Goal: Task Accomplishment & Management: Manage account settings

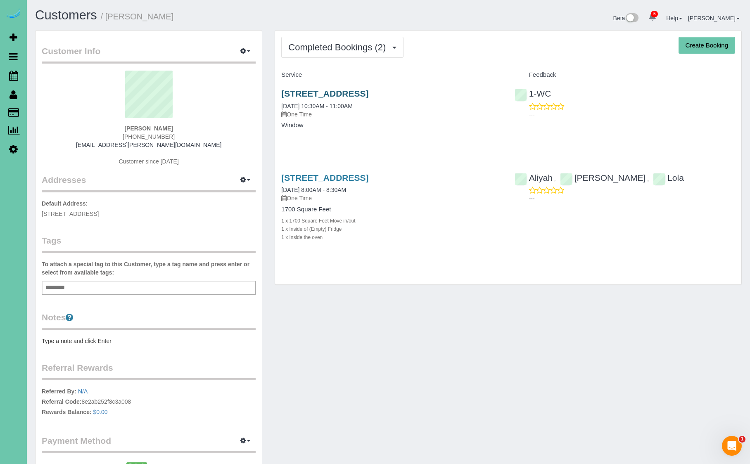
click at [368, 94] on link "[STREET_ADDRESS]" at bounding box center [324, 93] width 87 height 9
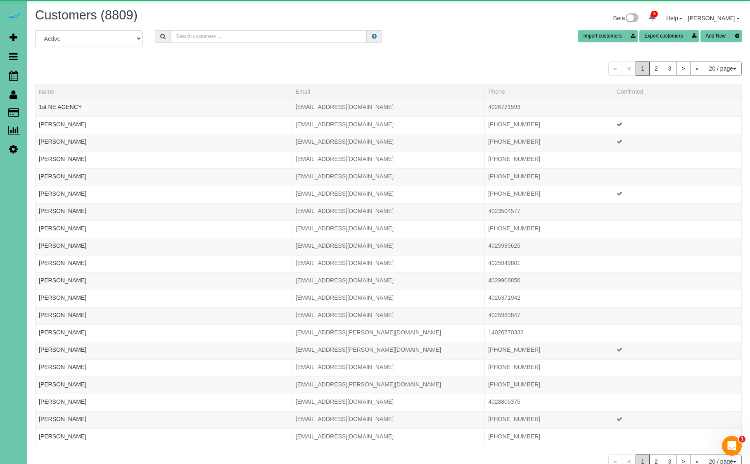
click at [233, 36] on input "text" at bounding box center [268, 36] width 196 height 13
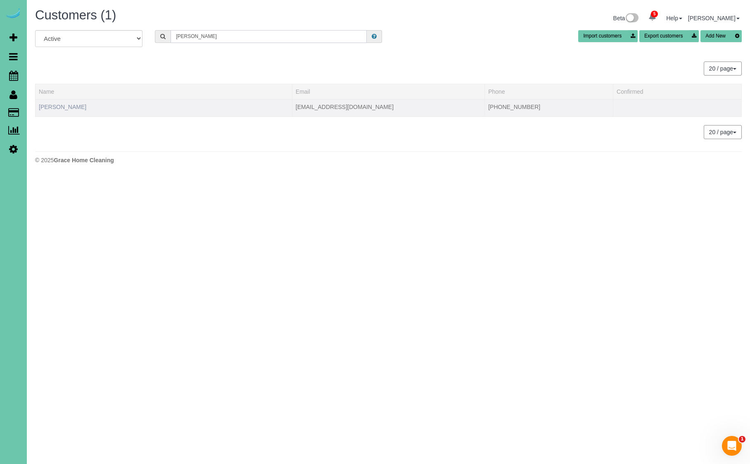
type input "paula cons"
click at [76, 106] on link "Paula Consbruck" at bounding box center [62, 107] width 47 height 7
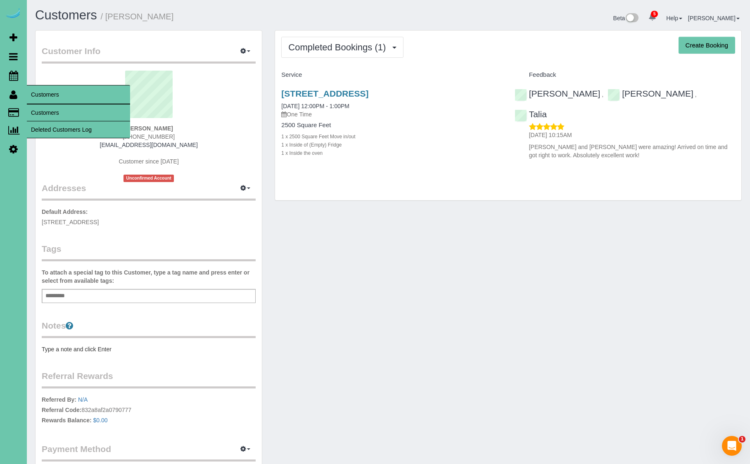
click at [11, 96] on icon at bounding box center [13, 95] width 8 height 10
click at [50, 113] on link "Customers" at bounding box center [78, 112] width 103 height 17
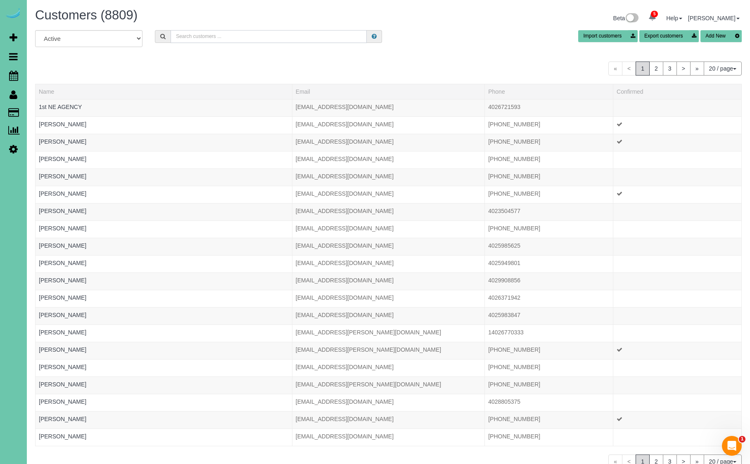
scroll to position [0, 0]
click at [199, 35] on input "text" at bounding box center [268, 36] width 196 height 13
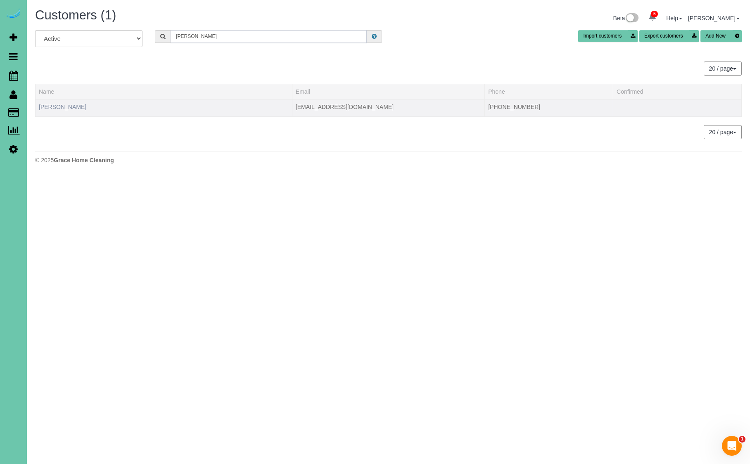
type input "tina cozad"
click at [62, 109] on link "Tina Cozad" at bounding box center [62, 107] width 47 height 7
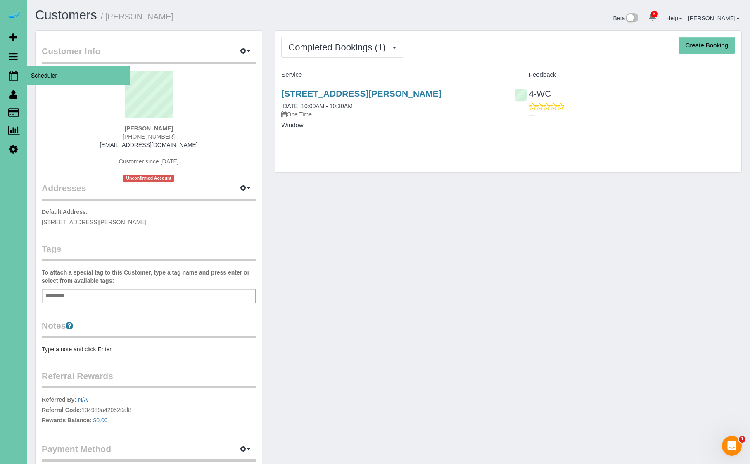
click at [59, 74] on span "Scheduler" at bounding box center [78, 75] width 103 height 19
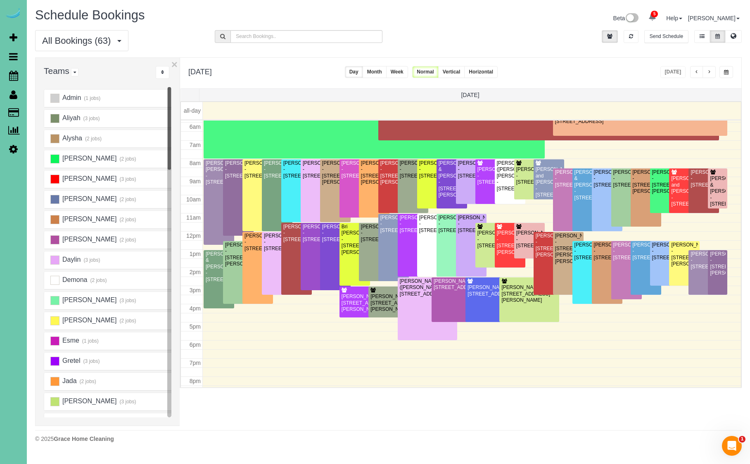
click at [727, 72] on span "button" at bounding box center [726, 72] width 5 height 5
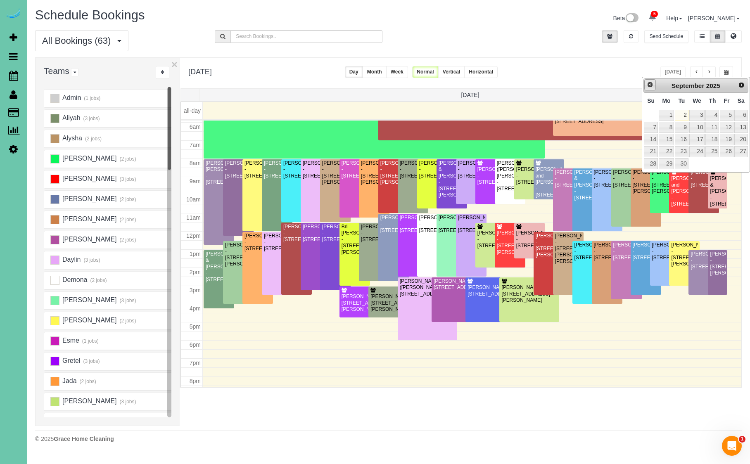
click at [654, 85] on link "Prev" at bounding box center [650, 85] width 12 height 12
click at [654, 85] on link "Prev" at bounding box center [650, 86] width 12 height 12
click at [654, 85] on link "Prev" at bounding box center [650, 85] width 12 height 12
click at [654, 85] on link "Prev" at bounding box center [650, 86] width 12 height 12
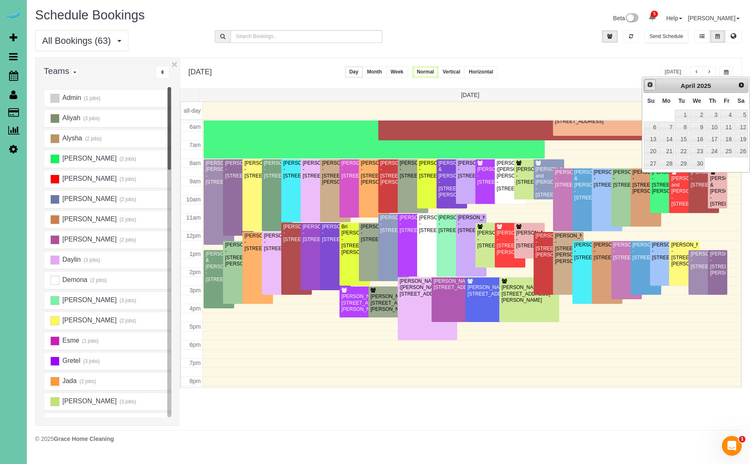
click at [654, 85] on link "Prev" at bounding box center [650, 85] width 12 height 12
click at [654, 85] on link "Prev" at bounding box center [650, 86] width 12 height 12
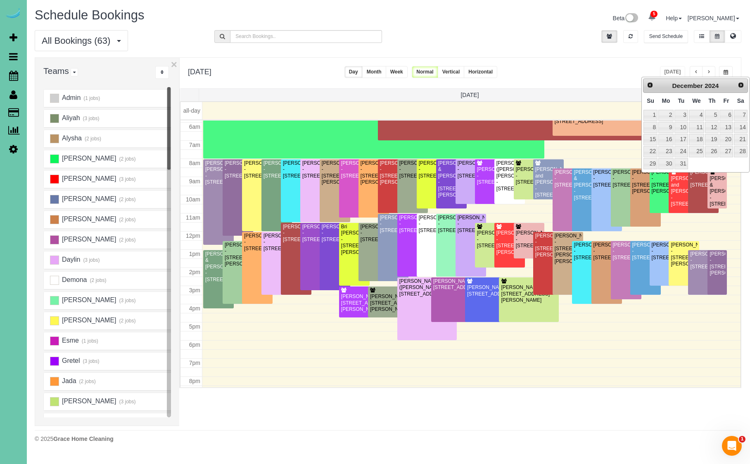
click at [654, 85] on link "Prev" at bounding box center [650, 86] width 12 height 12
click at [654, 85] on link "Prev" at bounding box center [650, 85] width 12 height 12
click at [654, 85] on link "Prev" at bounding box center [650, 86] width 12 height 12
click at [667, 113] on link "2" at bounding box center [665, 115] width 15 height 11
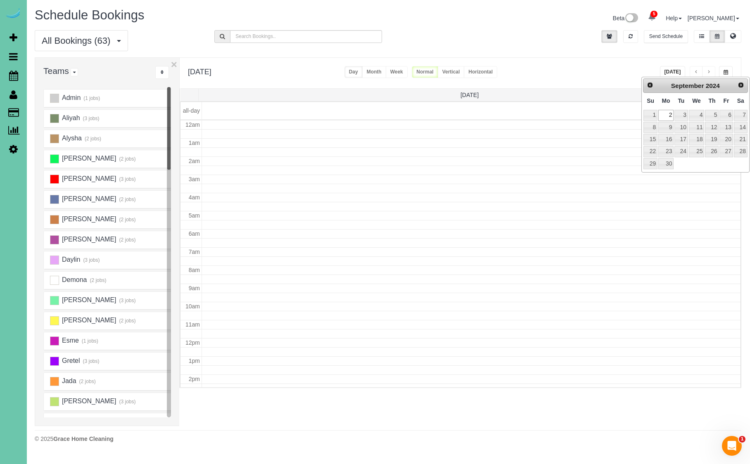
type input "**********"
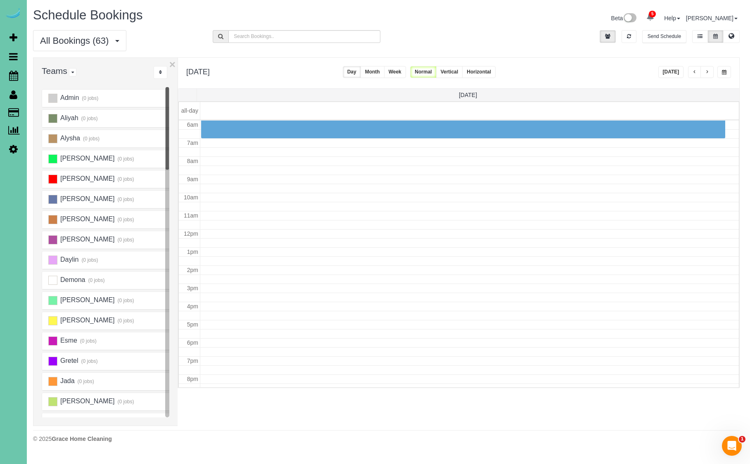
scroll to position [0, 3]
click at [705, 71] on span "button" at bounding box center [706, 72] width 4 height 5
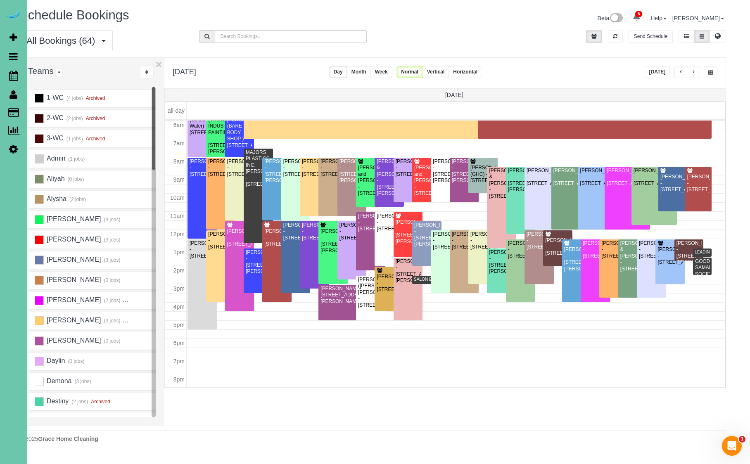
scroll to position [0, 19]
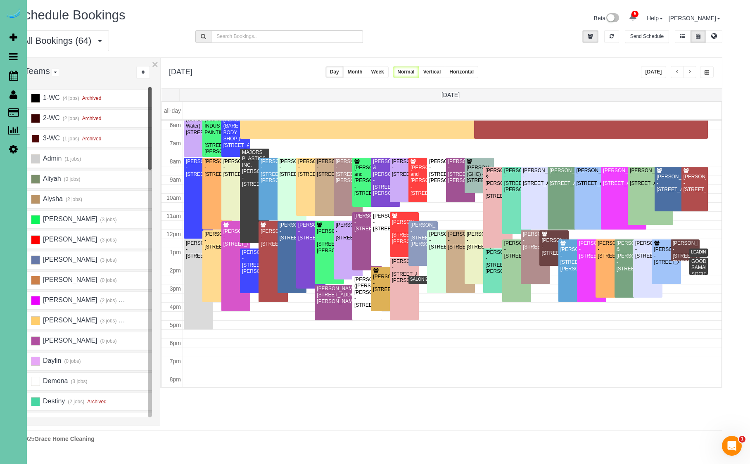
click at [38, 138] on ins at bounding box center [35, 138] width 9 height 9
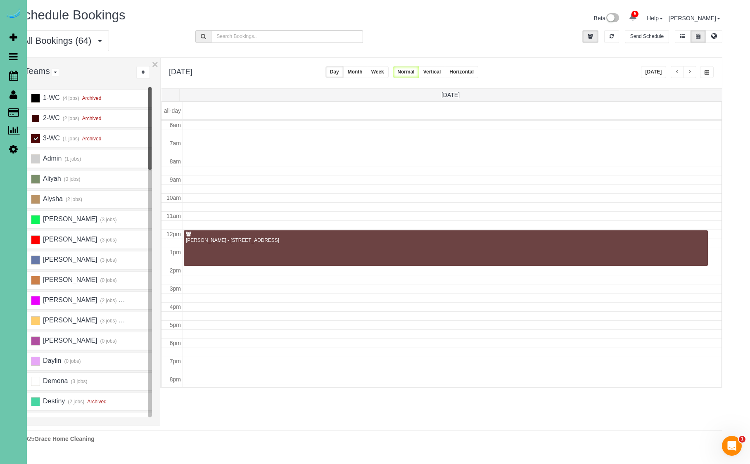
click at [35, 117] on ins at bounding box center [35, 118] width 9 height 9
click at [39, 99] on ins at bounding box center [35, 98] width 9 height 9
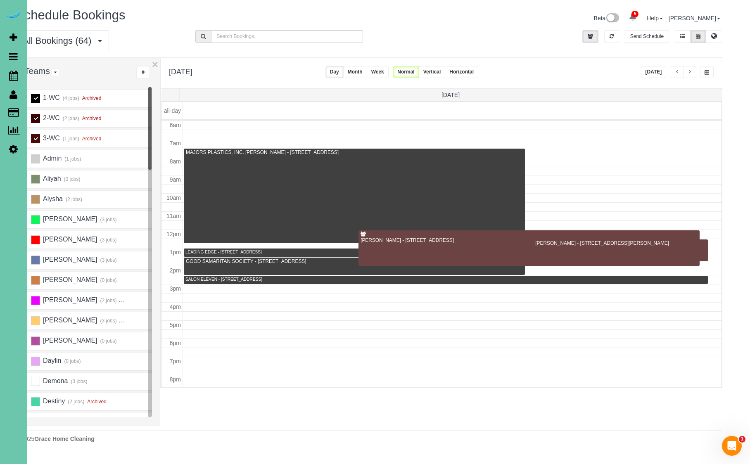
scroll to position [109, 0]
click at [534, 241] on div at bounding box center [620, 250] width 175 height 22
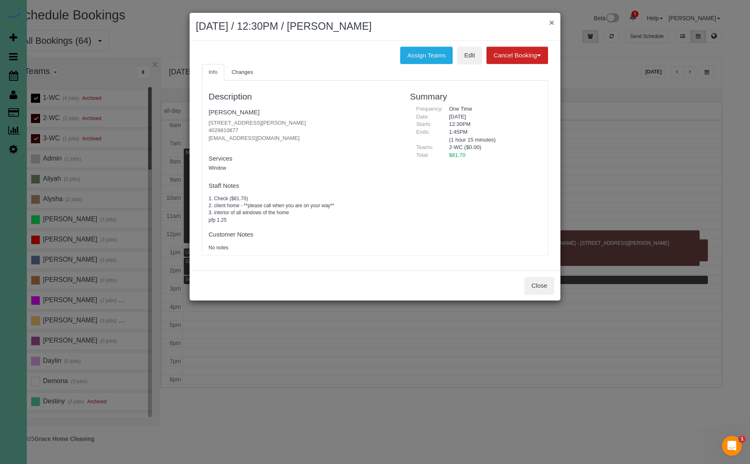
click at [549, 24] on button "×" at bounding box center [551, 22] width 5 height 9
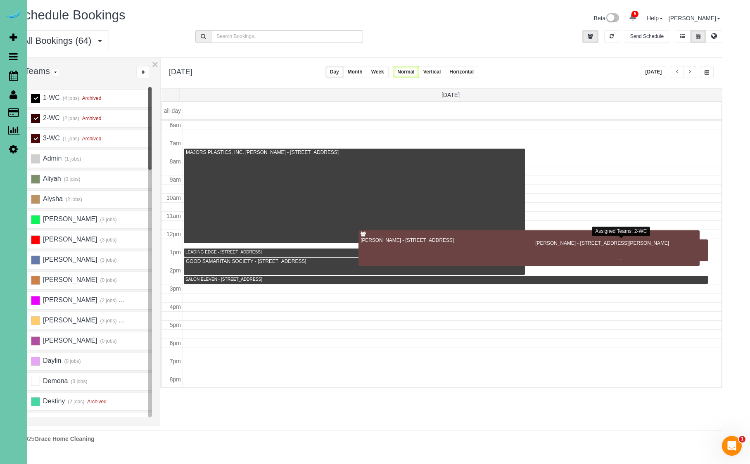
click at [707, 247] on div at bounding box center [620, 250] width 175 height 22
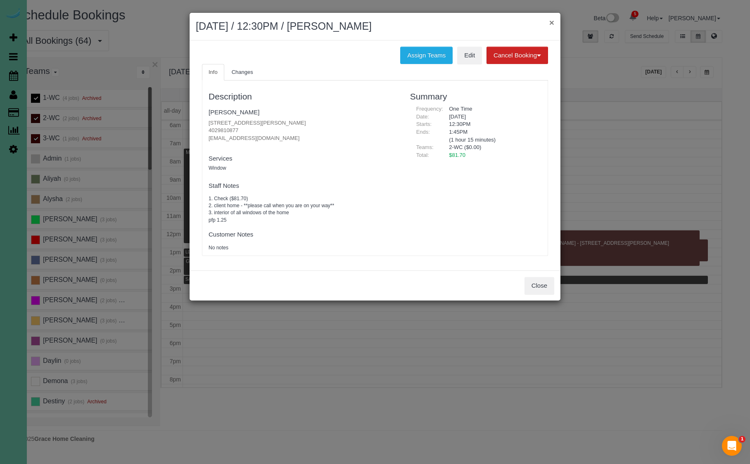
click at [551, 23] on button "×" at bounding box center [551, 22] width 5 height 9
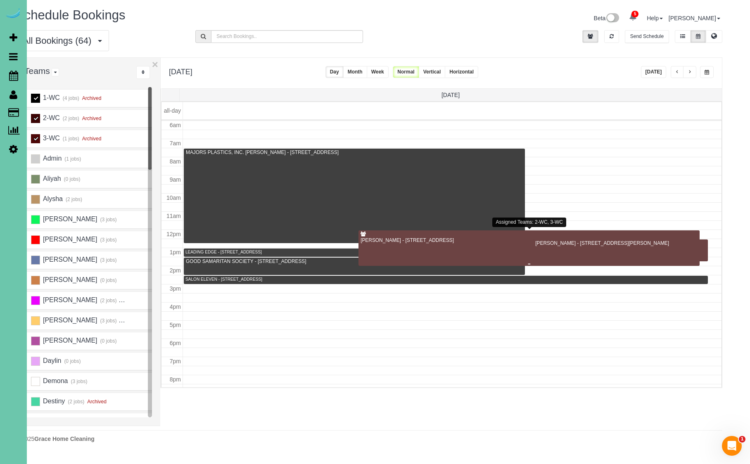
click at [381, 238] on div "Sarah McMillan - 7115 S 180th Ave, Omaha, NE 68136" at bounding box center [529, 240] width 338 height 6
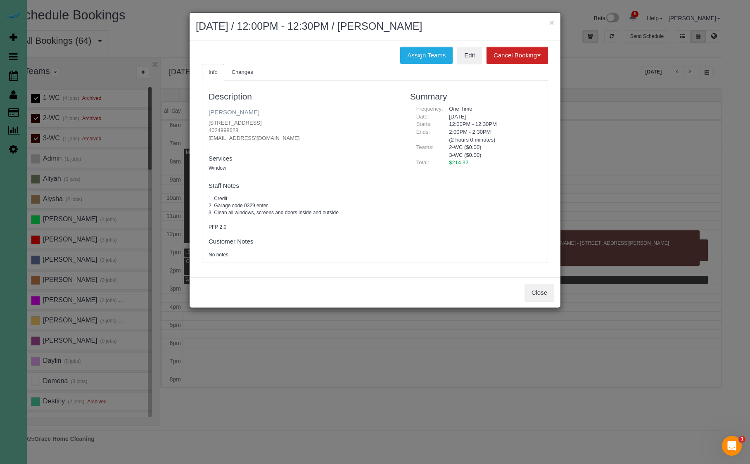
click at [232, 112] on link "Sarah McMillan" at bounding box center [233, 112] width 51 height 7
click at [541, 287] on button "Close" at bounding box center [539, 292] width 30 height 17
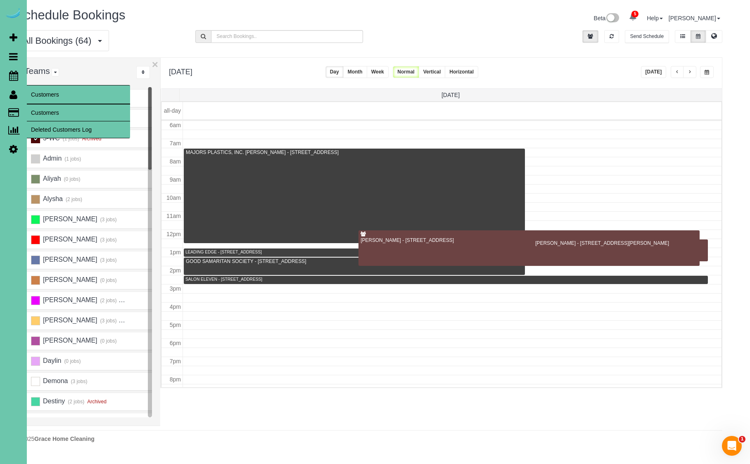
click at [67, 111] on link "Customers" at bounding box center [78, 112] width 103 height 17
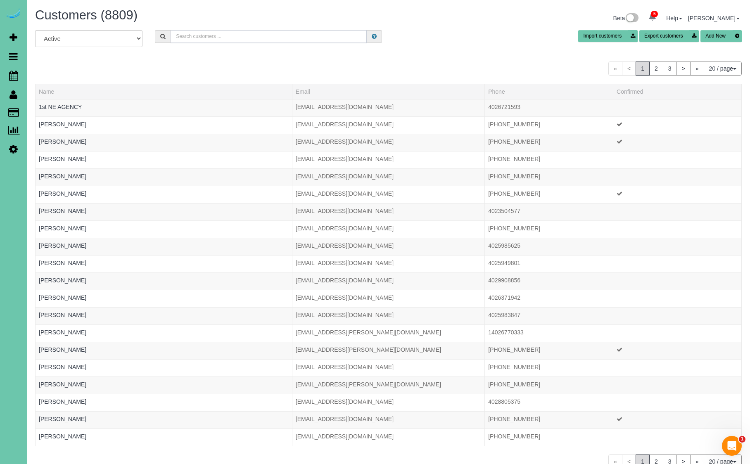
click at [256, 34] on input "text" at bounding box center [268, 36] width 196 height 13
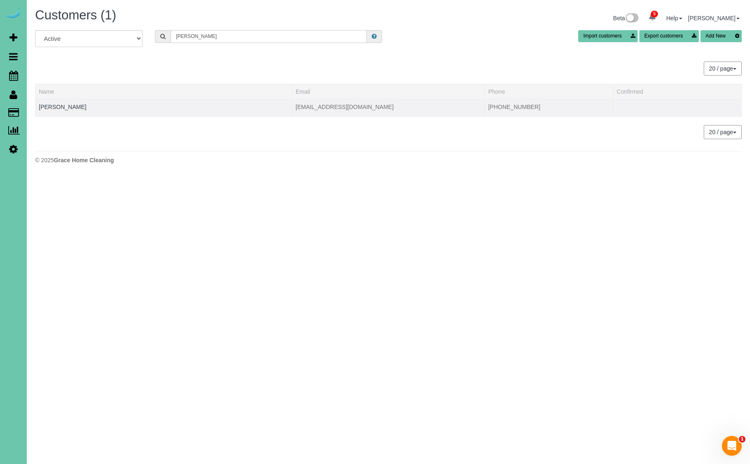
type input "tina cozad"
click at [130, 111] on div at bounding box center [164, 112] width 250 height 2
click at [54, 108] on link "Tina Cozad" at bounding box center [62, 107] width 47 height 7
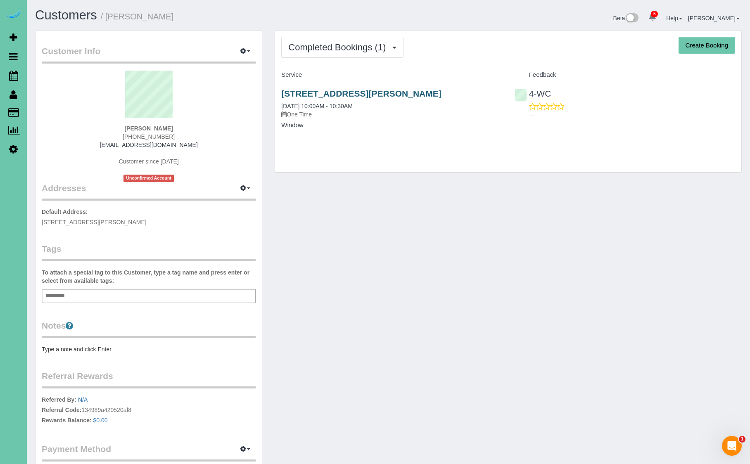
click at [324, 93] on link "3784 Misty Lane, Council Bluffs, IA 51503" at bounding box center [361, 93] width 160 height 9
click at [354, 93] on link "3784 Misty Lane, Council Bluffs, IA 51503" at bounding box center [361, 93] width 160 height 9
click at [350, 92] on link "3784 Misty Lane, Council Bluffs, IA 51503" at bounding box center [361, 93] width 160 height 9
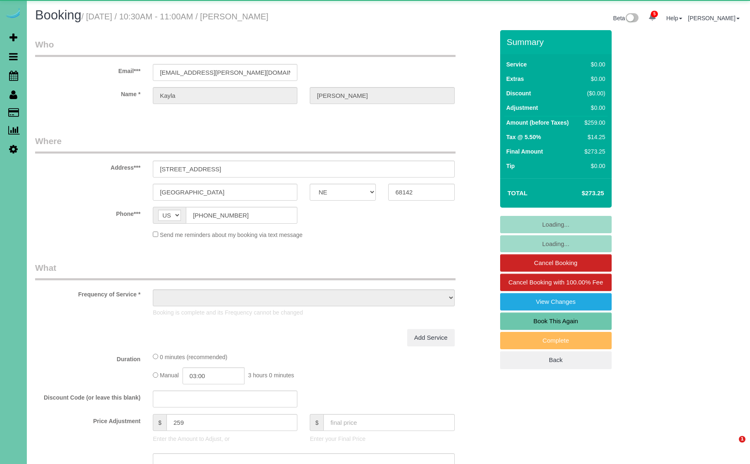
select select "NE"
select select "object:894"
select select "string:fspay-0f023f66-3f68-4a7a-a7a2-936858487ec0"
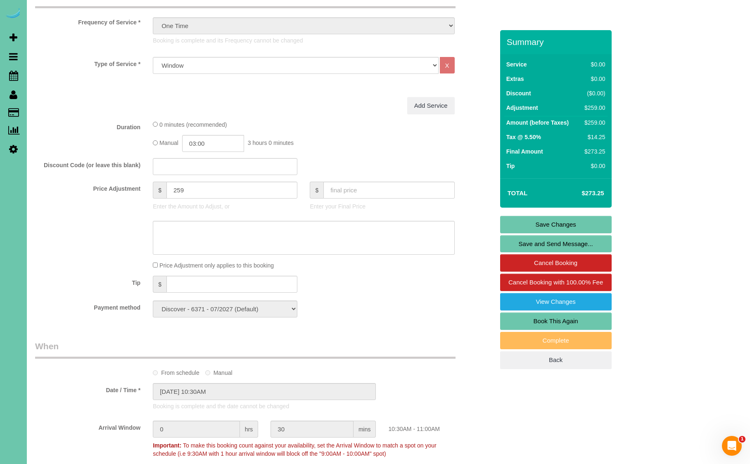
scroll to position [272, 0]
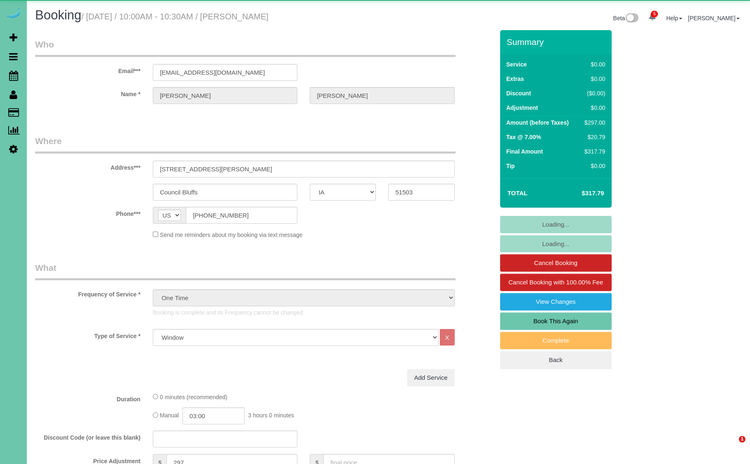
select select "IA"
select select "object:934"
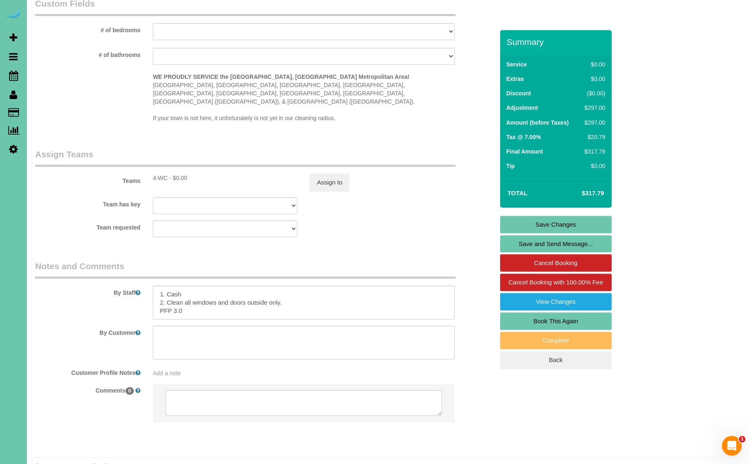
scroll to position [758, 0]
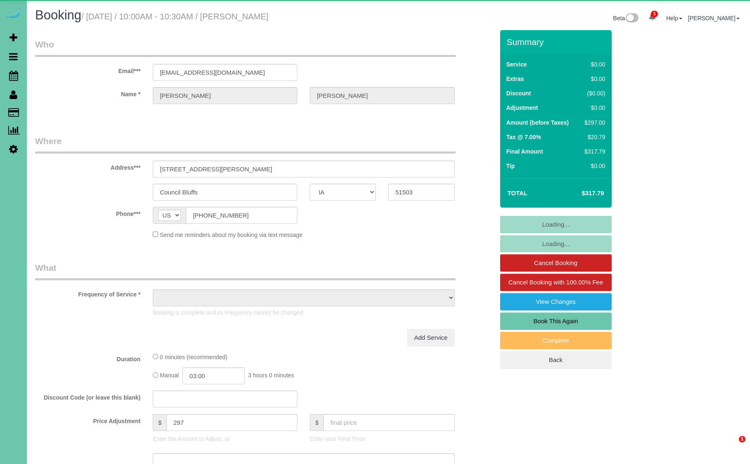
select select "IA"
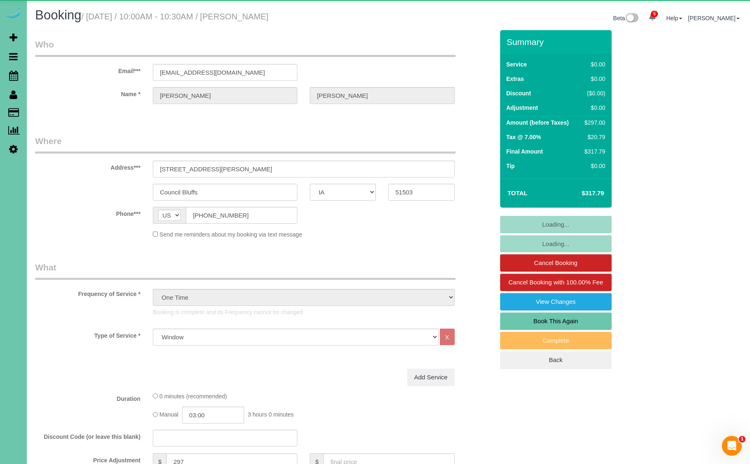
select select "object:934"
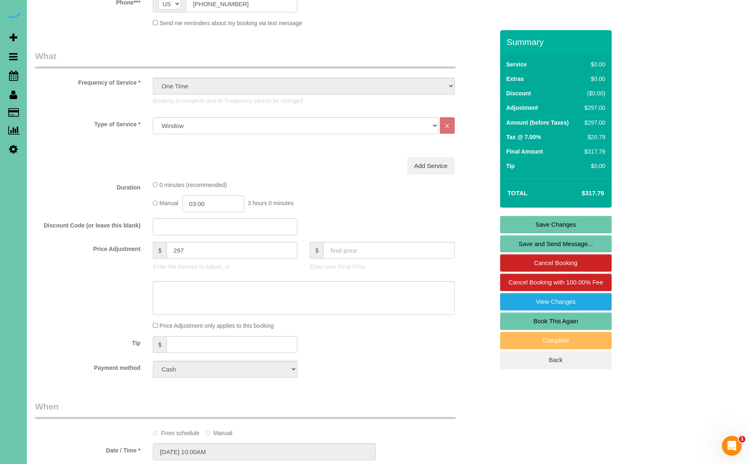
scroll to position [214, 0]
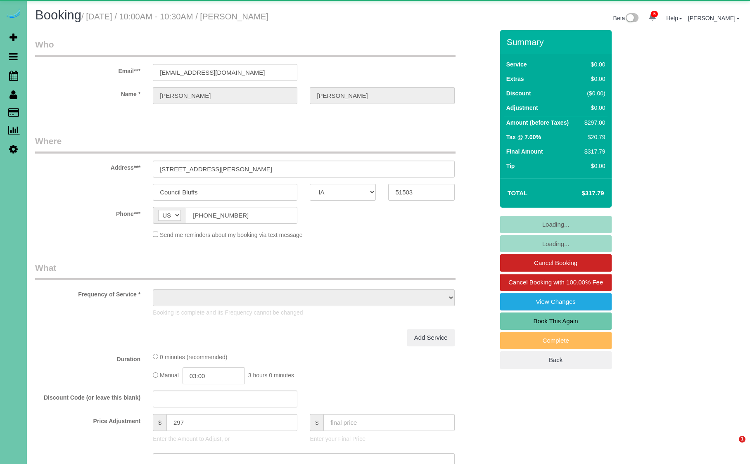
select select "IA"
select select "object:934"
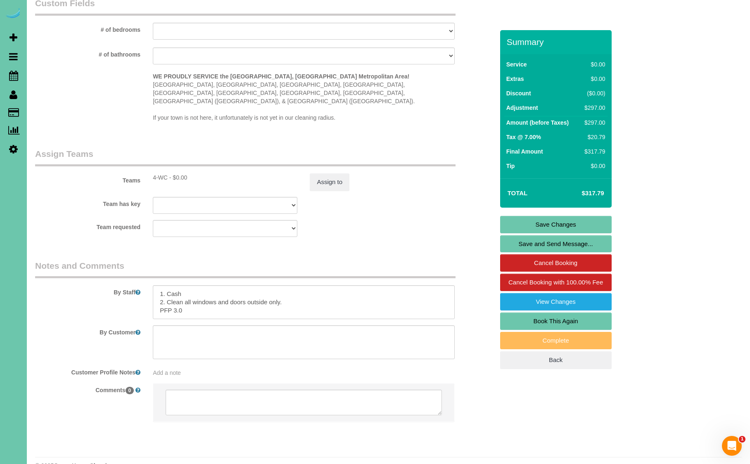
scroll to position [758, 0]
drag, startPoint x: 160, startPoint y: 276, endPoint x: 198, endPoint y: 292, distance: 40.9
click at [198, 292] on textarea at bounding box center [303, 303] width 301 height 34
